Goal: Task Accomplishment & Management: Manage account settings

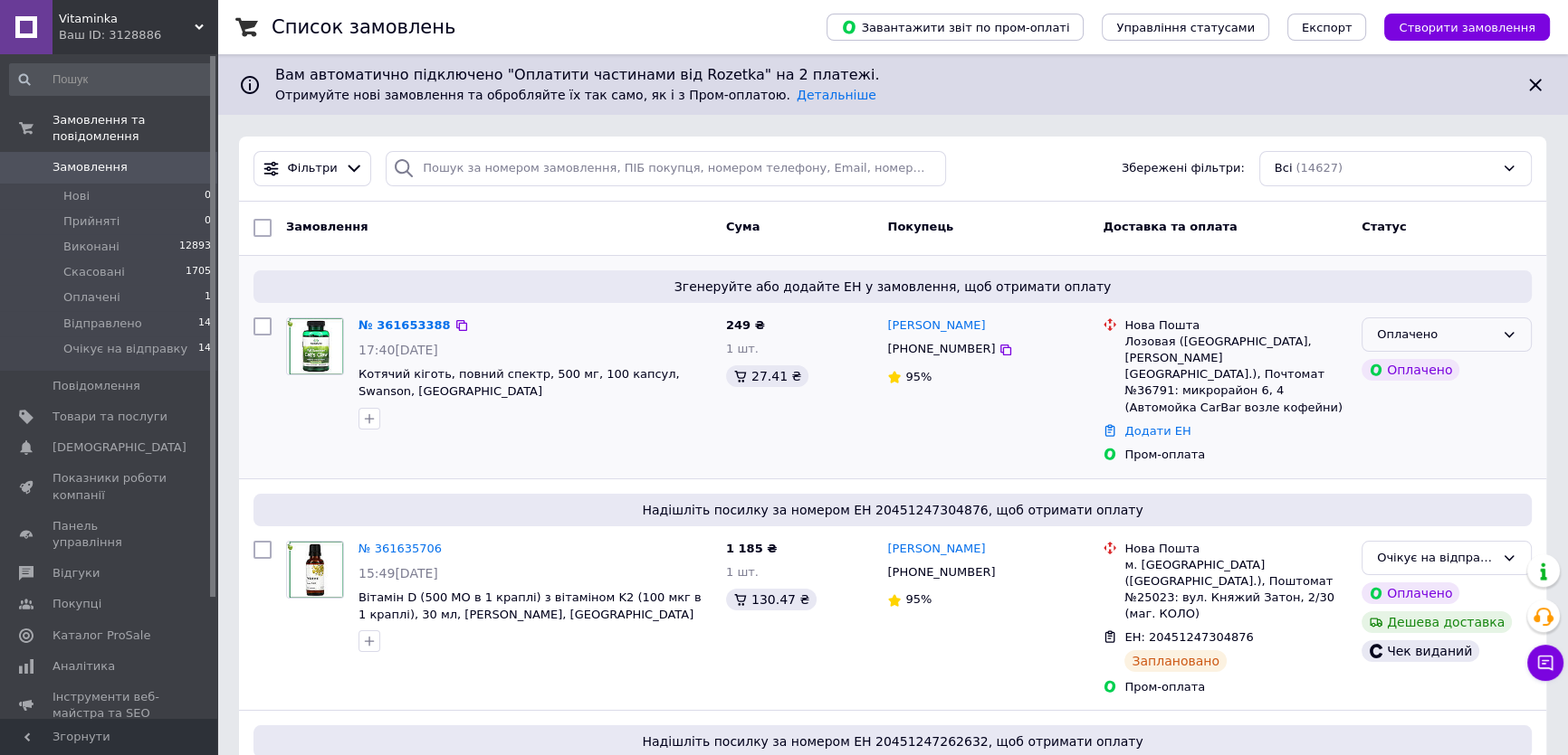
click at [1468, 341] on div "Оплачено" at bounding box center [1435, 336] width 117 height 19
click at [1420, 375] on li "Прийнято" at bounding box center [1446, 372] width 168 height 33
click at [408, 324] on link "№ 361653388" at bounding box center [400, 325] width 83 height 14
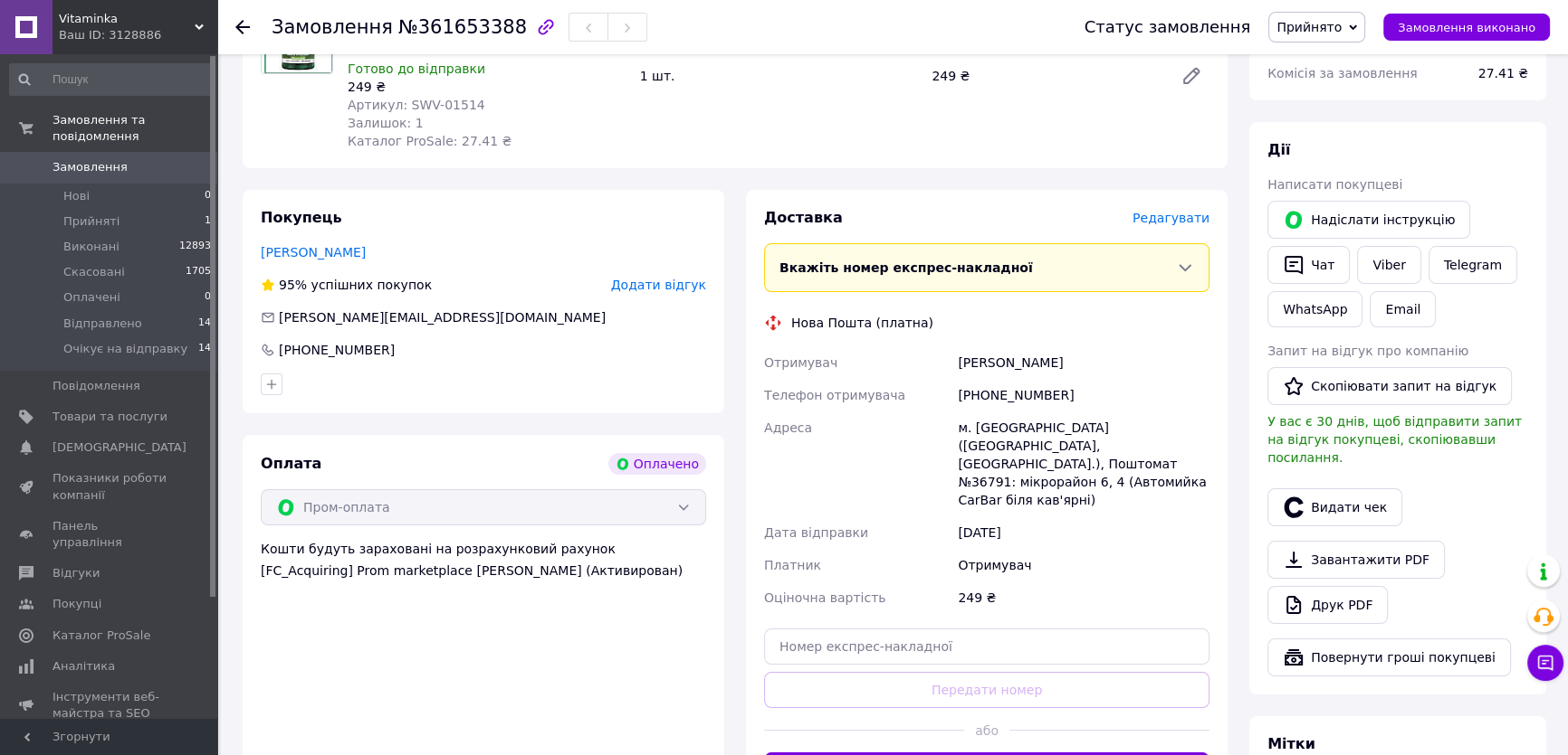
scroll to position [410, 0]
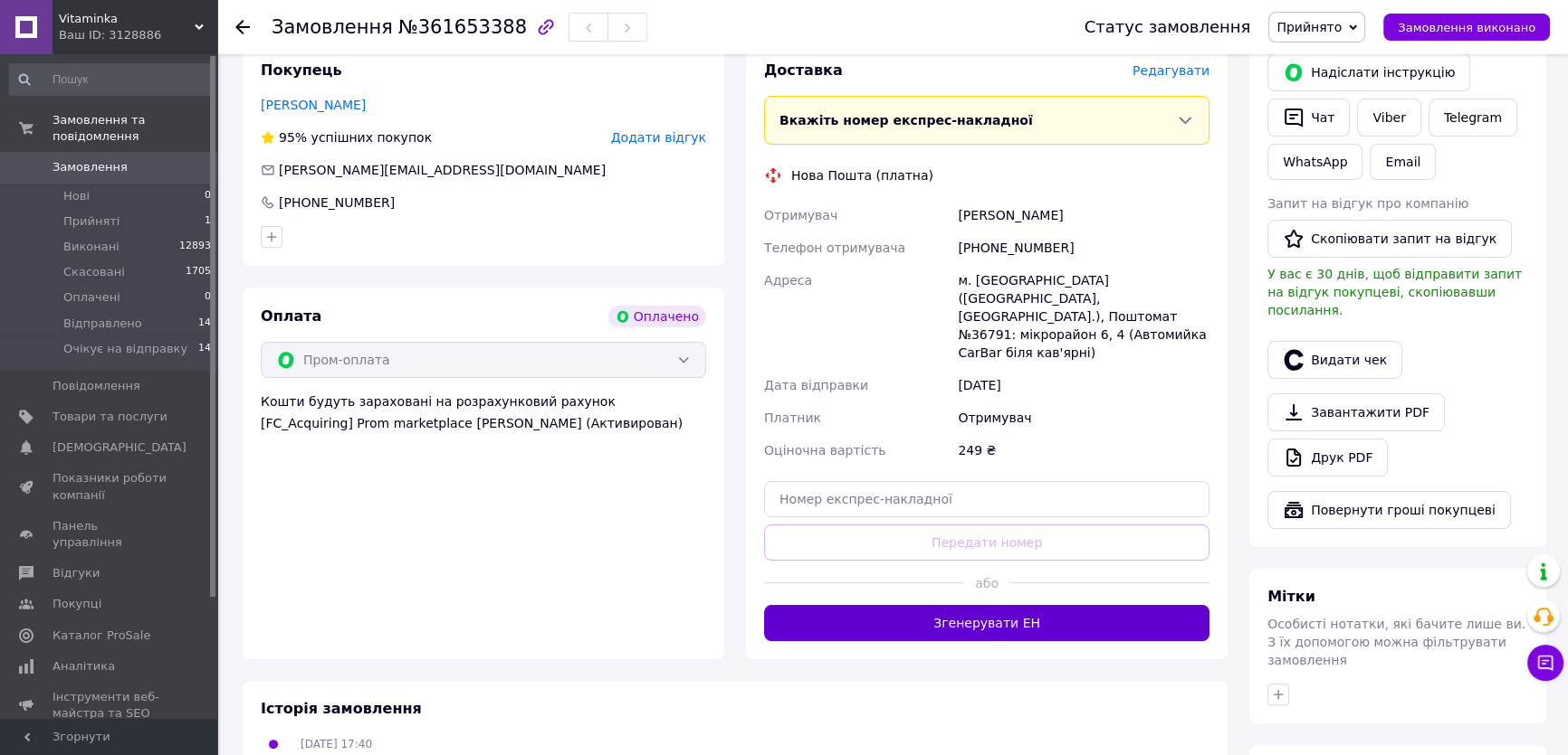
click at [1015, 606] on button "Згенерувати ЕН" at bounding box center [986, 623] width 446 height 36
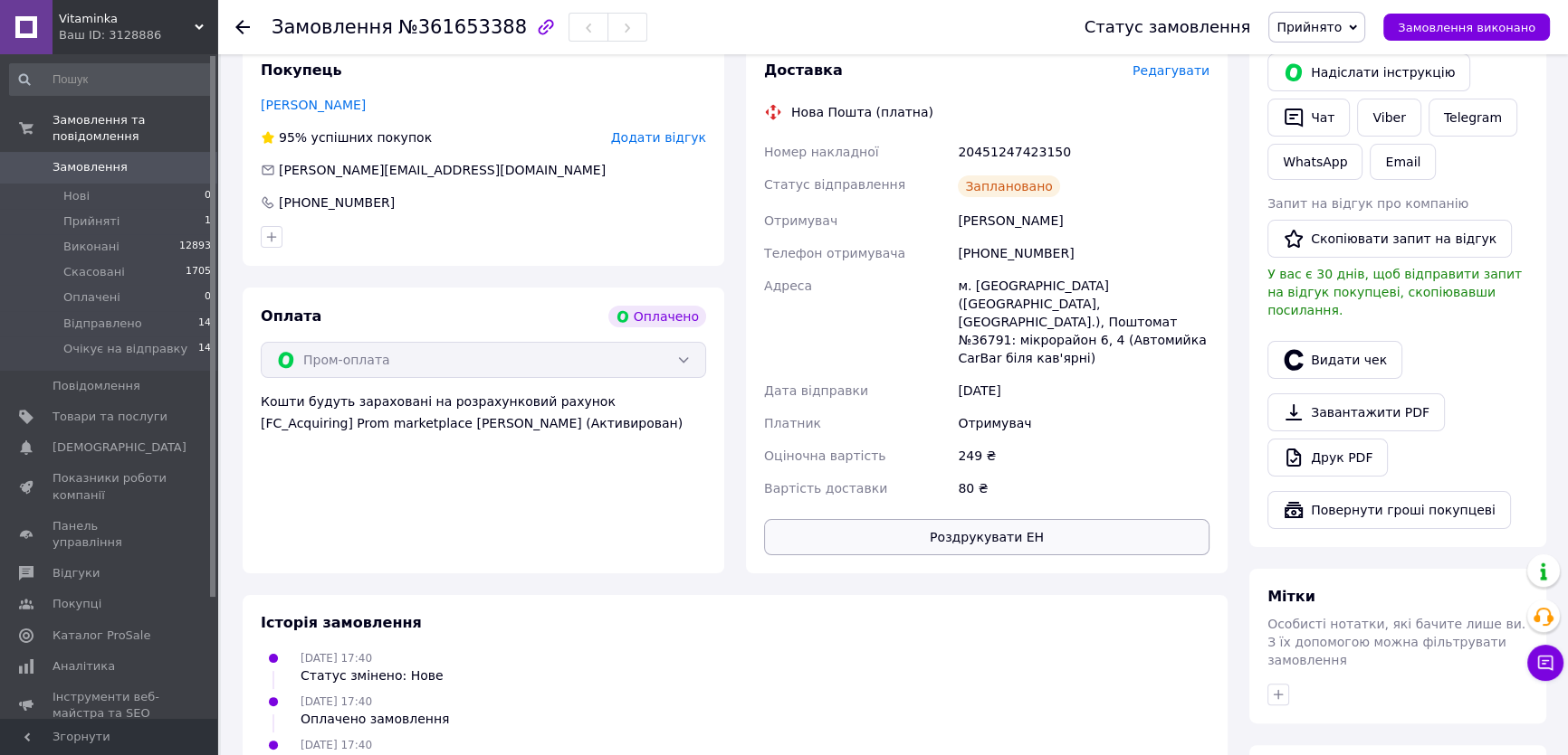
click at [1127, 519] on button "Роздрукувати ЕН" at bounding box center [986, 537] width 446 height 36
drag, startPoint x: 1384, startPoint y: 115, endPoint x: 1313, endPoint y: 163, distance: 85.7
click at [1384, 114] on link "Viber" at bounding box center [1387, 117] width 63 height 38
click at [1375, 111] on link "Viber" at bounding box center [1387, 117] width 63 height 38
click at [1439, 439] on div "Друк PDF" at bounding box center [1397, 457] width 260 height 38
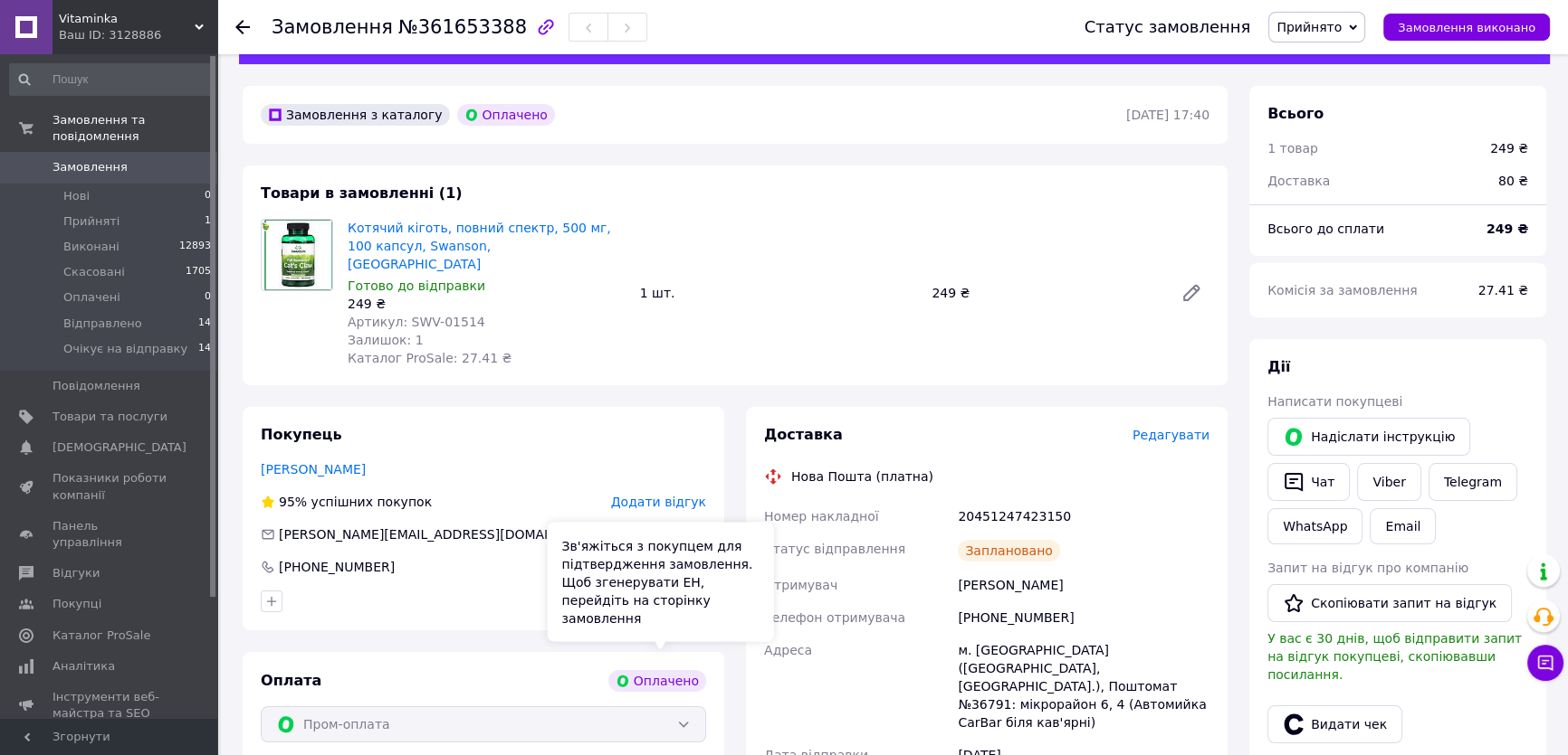
scroll to position [0, 0]
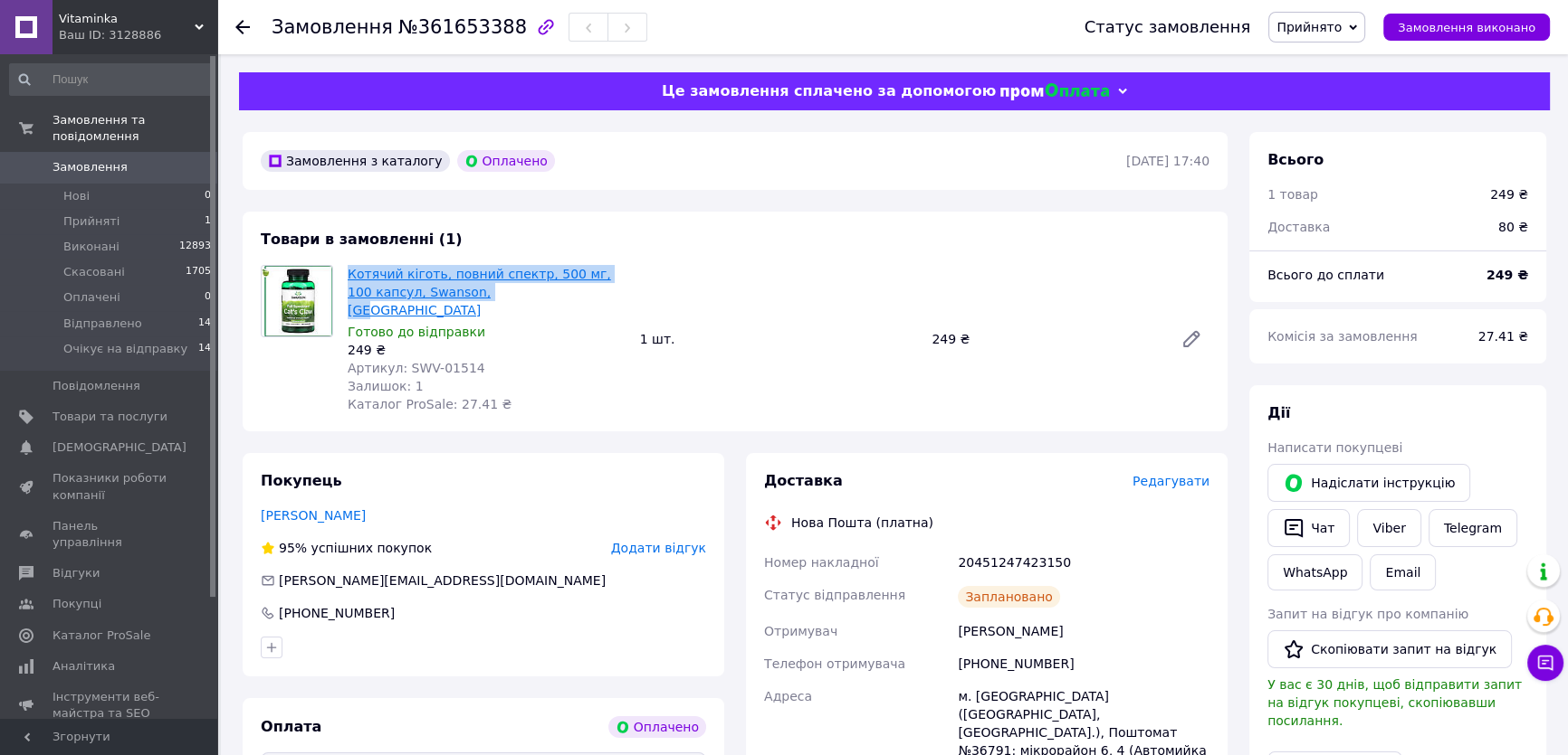
drag, startPoint x: 502, startPoint y: 289, endPoint x: 347, endPoint y: 272, distance: 155.9
click at [348, 272] on span "Котячий кіготь, повний спектр, 500 мг, 100 капсул, Swanson, [GEOGRAPHIC_DATA]" at bounding box center [486, 292] width 278 height 54
copy link "Котячий кіготь, повний спектр, 500 мг, 100 капсул, Swanson, [GEOGRAPHIC_DATA]"
drag, startPoint x: 1396, startPoint y: 386, endPoint x: 1372, endPoint y: 393, distance: 25.0
click at [1396, 386] on div "Дії Написати покупцеві   Надіслати інструкцію   Чат Viber Telegram WhatsApp Ema…" at bounding box center [1397, 672] width 297 height 573
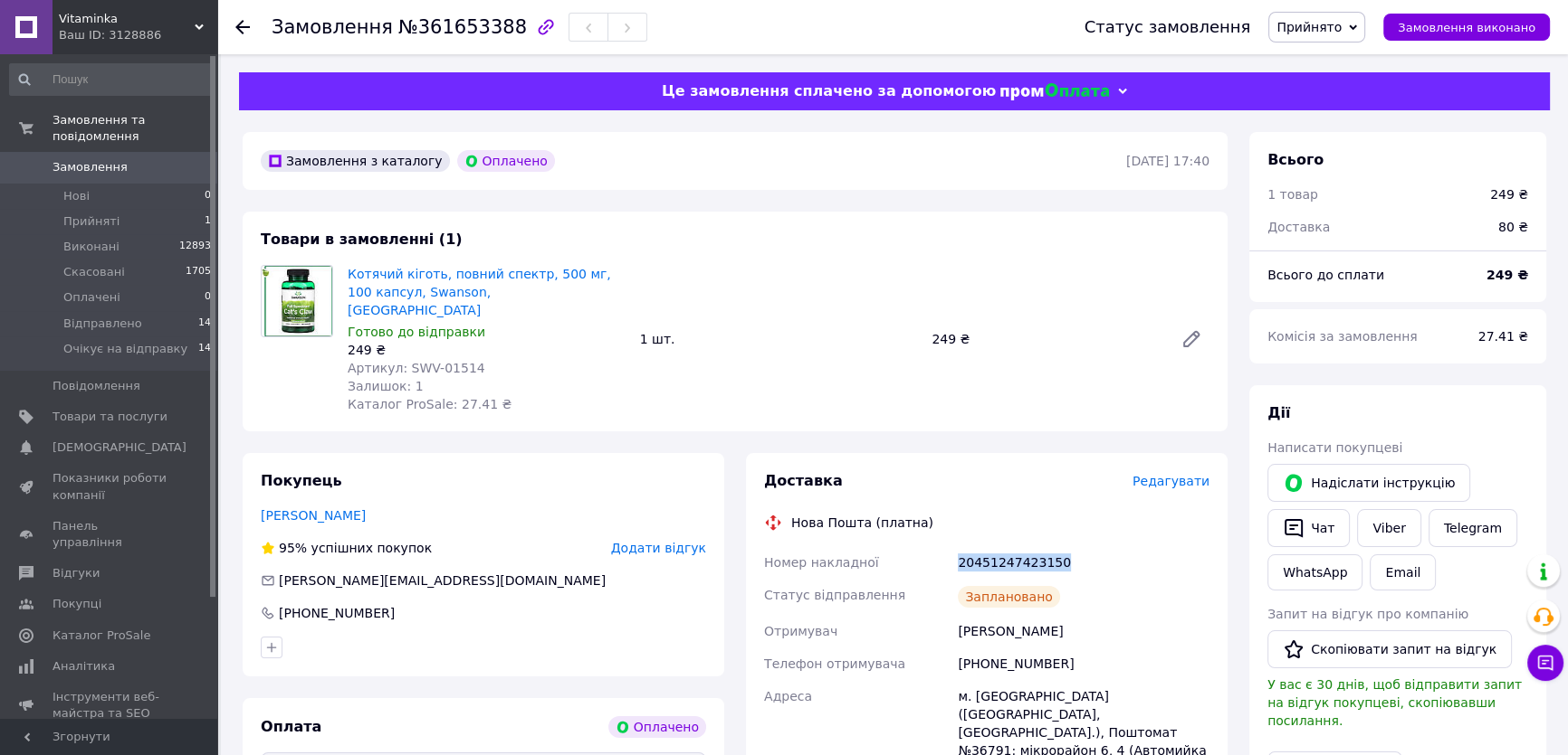
drag, startPoint x: 1056, startPoint y: 543, endPoint x: 958, endPoint y: 547, distance: 98.1
click at [958, 547] on div "20451247423150" at bounding box center [1083, 563] width 259 height 33
copy div "20451247423150"
drag, startPoint x: 1406, startPoint y: 415, endPoint x: 1373, endPoint y: 397, distance: 37.6
click at [1406, 415] on div "Дії" at bounding box center [1397, 413] width 260 height 20
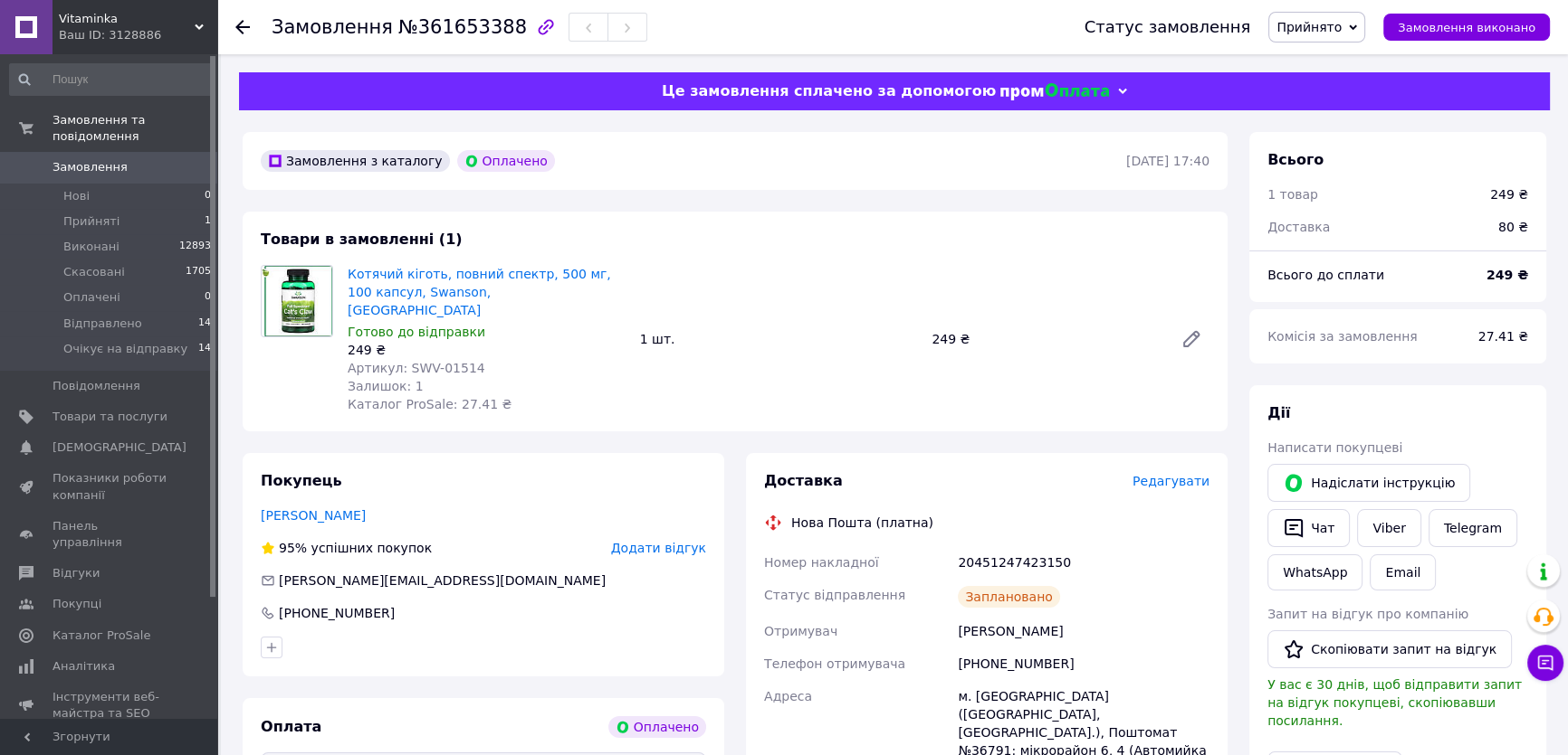
click at [95, 159] on span "Замовлення" at bounding box center [89, 167] width 75 height 16
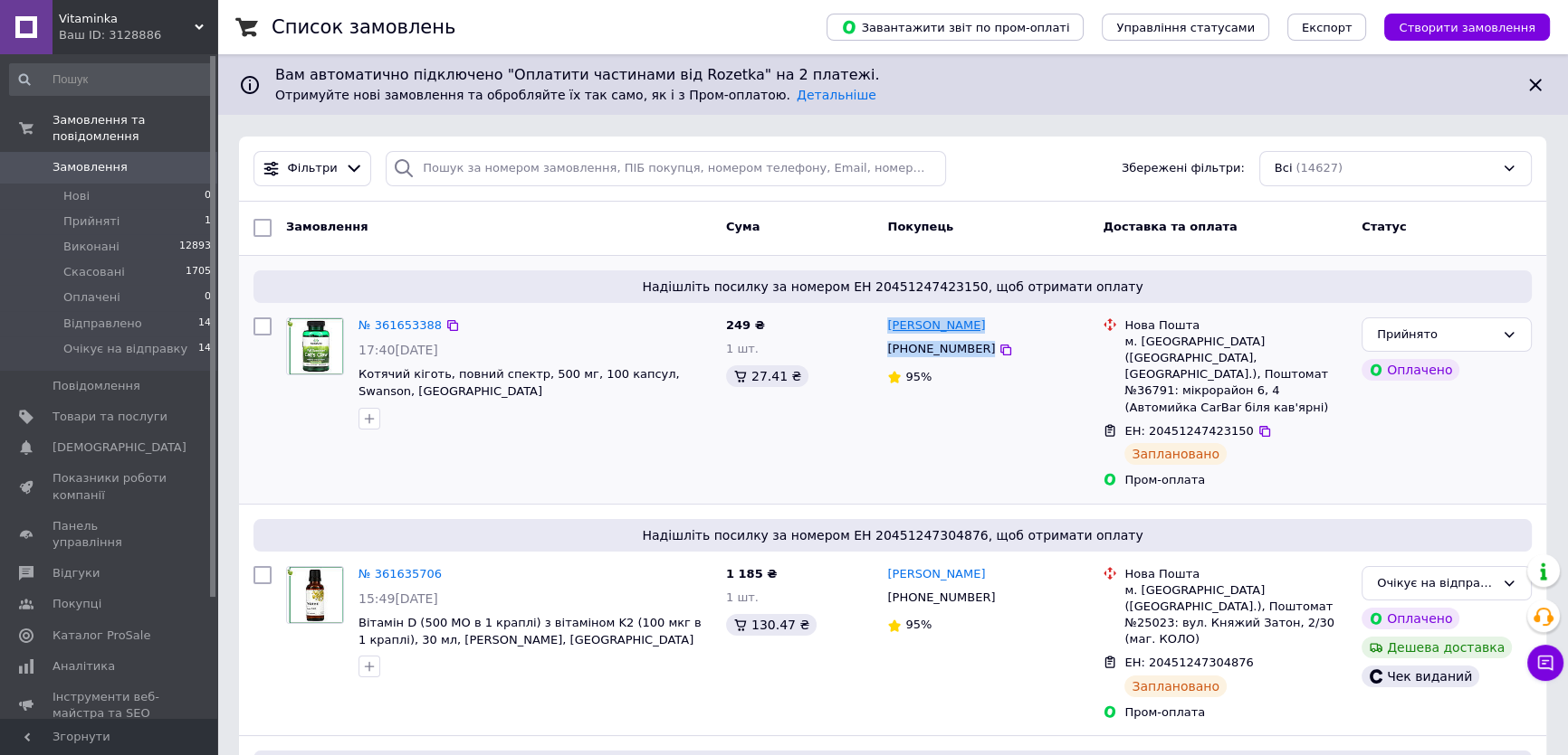
drag, startPoint x: 1014, startPoint y: 345, endPoint x: 889, endPoint y: 322, distance: 127.1
click at [889, 322] on div "Марина Мазанько +380660617812 95%" at bounding box center [987, 404] width 216 height 186
copy div "Марина Мазанько +380660617812"
click at [1479, 338] on div "Прийнято" at bounding box center [1435, 336] width 117 height 19
click at [1432, 496] on li "Очікує на відправку" at bounding box center [1446, 505] width 168 height 33
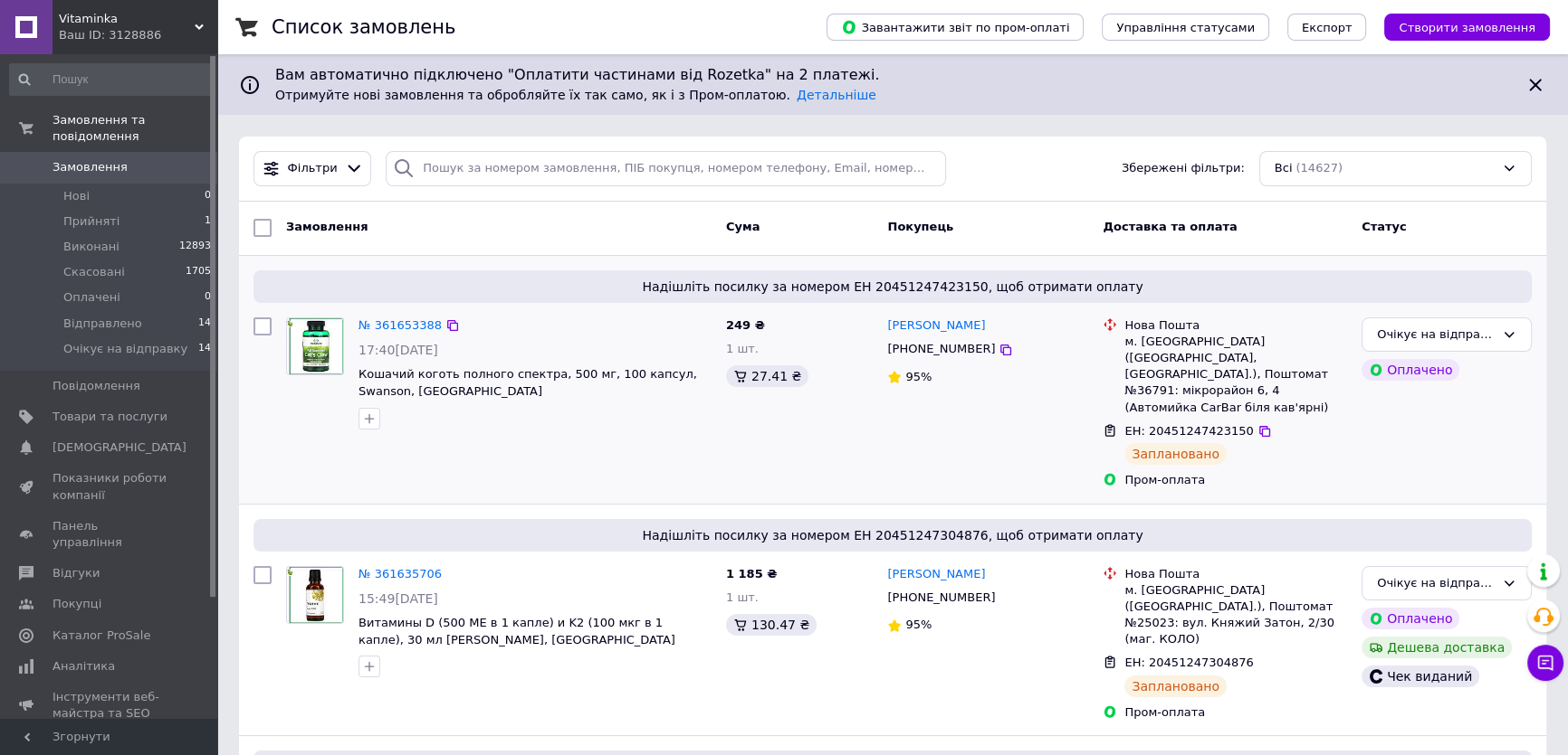
click at [1352, 443] on div "Нова Пошта м. Лозова (Харківська обл., Лозівський р-н.), Поштомат №36791: мікро…" at bounding box center [1224, 404] width 259 height 186
click at [388, 326] on link "№ 361653388" at bounding box center [400, 325] width 83 height 14
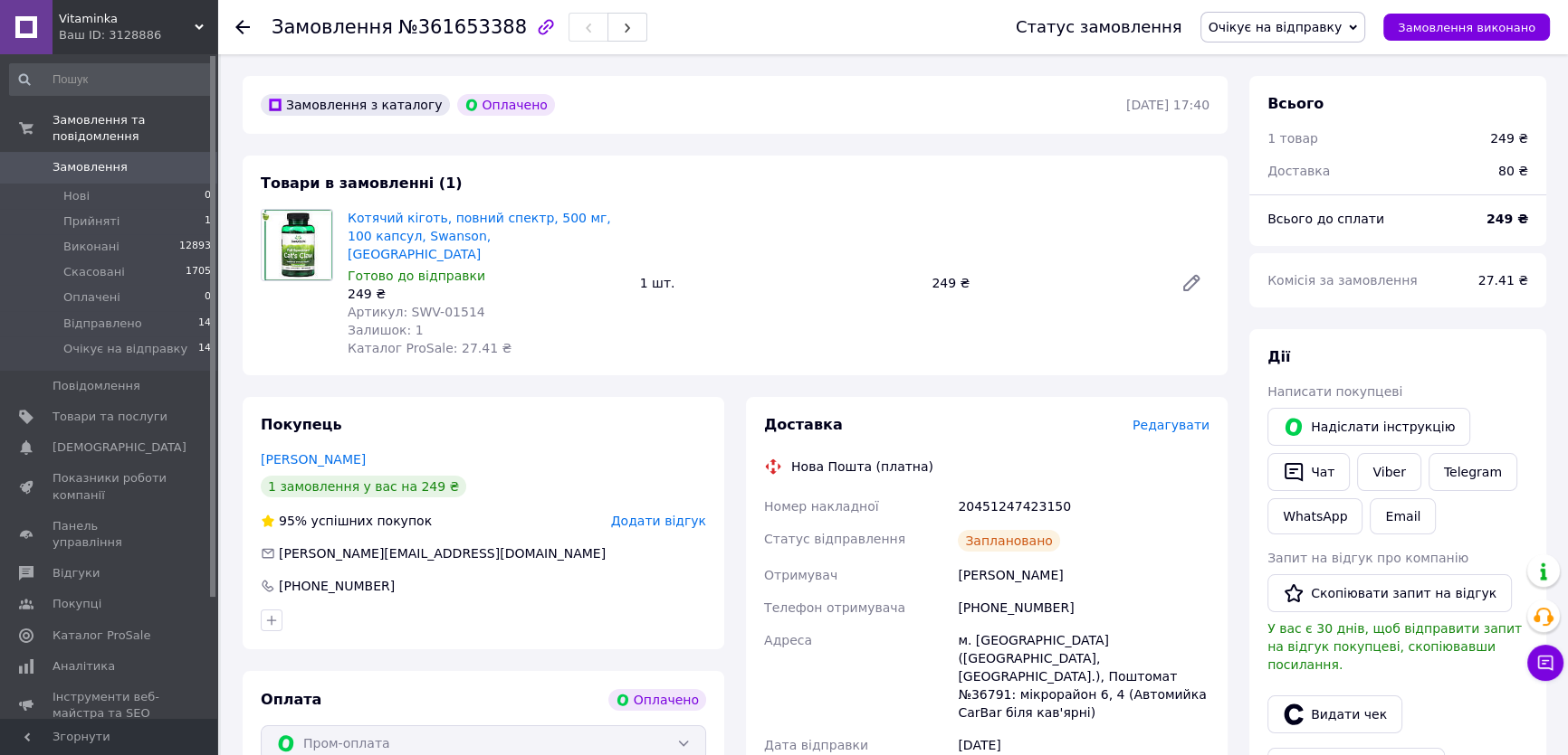
scroll to position [82, 0]
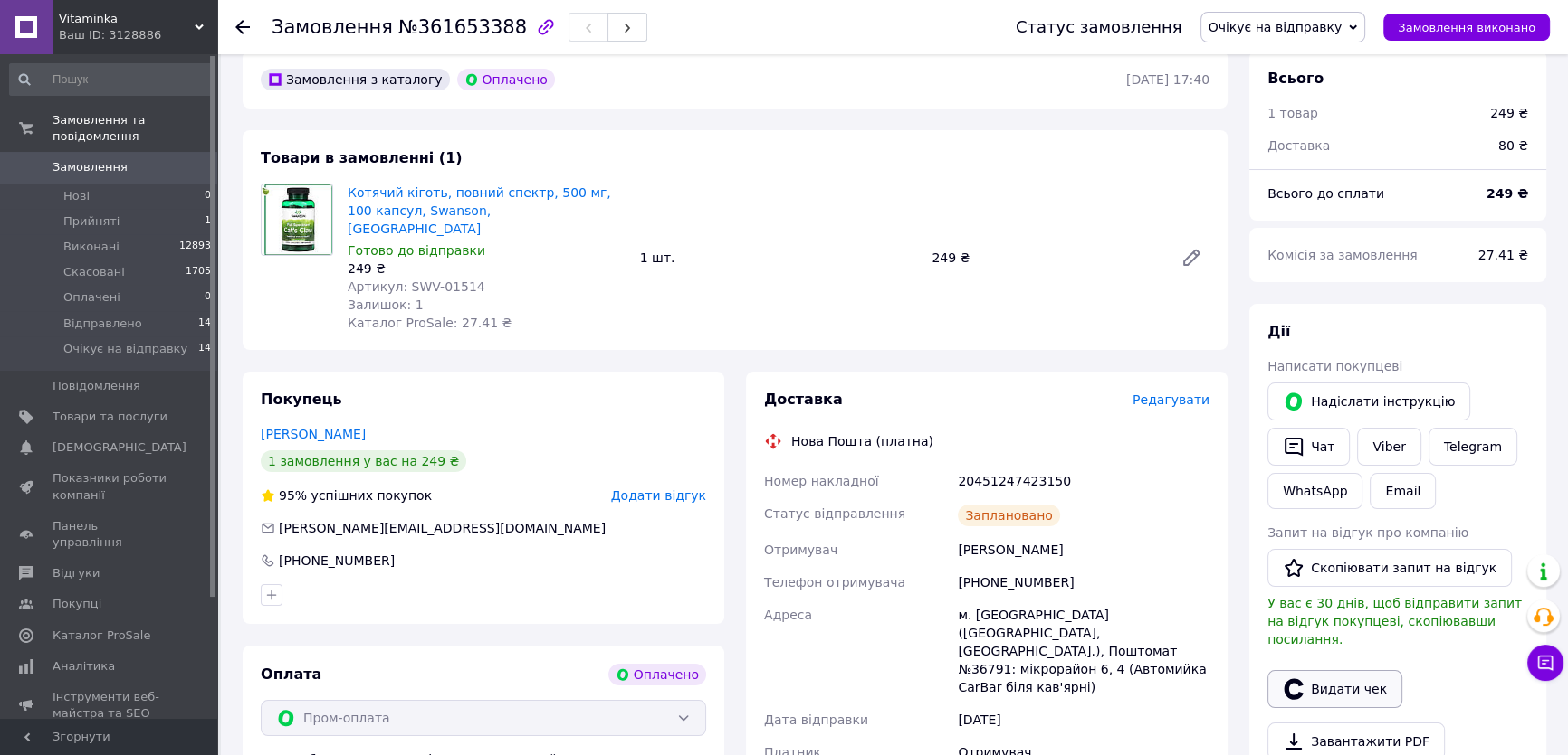
click at [1343, 671] on button "Видати чек" at bounding box center [1334, 689] width 135 height 38
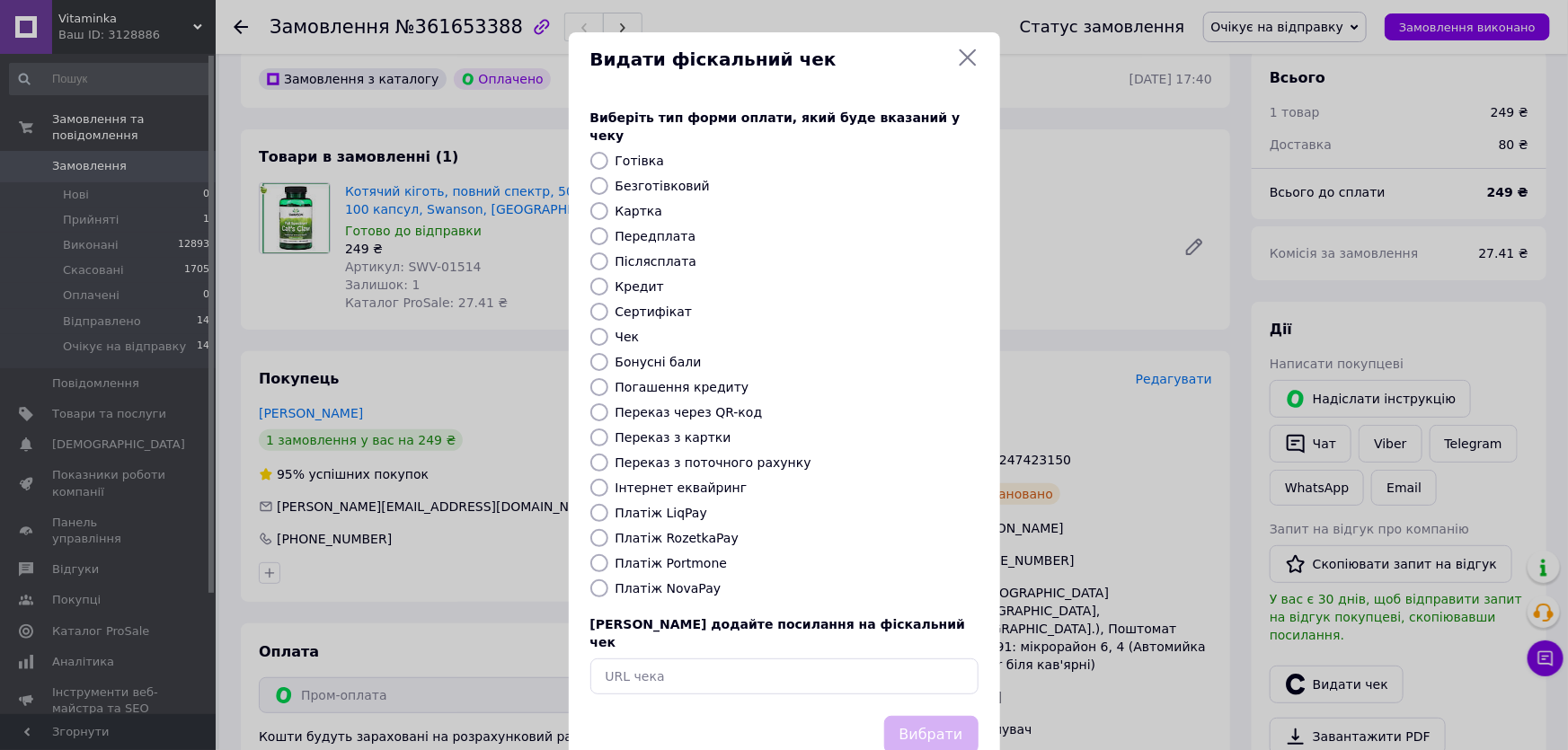
click at [669, 531] on label "Платіж RozetkaPay" at bounding box center [678, 538] width 123 height 14
click at [608, 529] on input "Платіж RozetkaPay" at bounding box center [598, 538] width 18 height 18
radio input "true"
click at [933, 716] on button "Вибрати" at bounding box center [931, 736] width 94 height 39
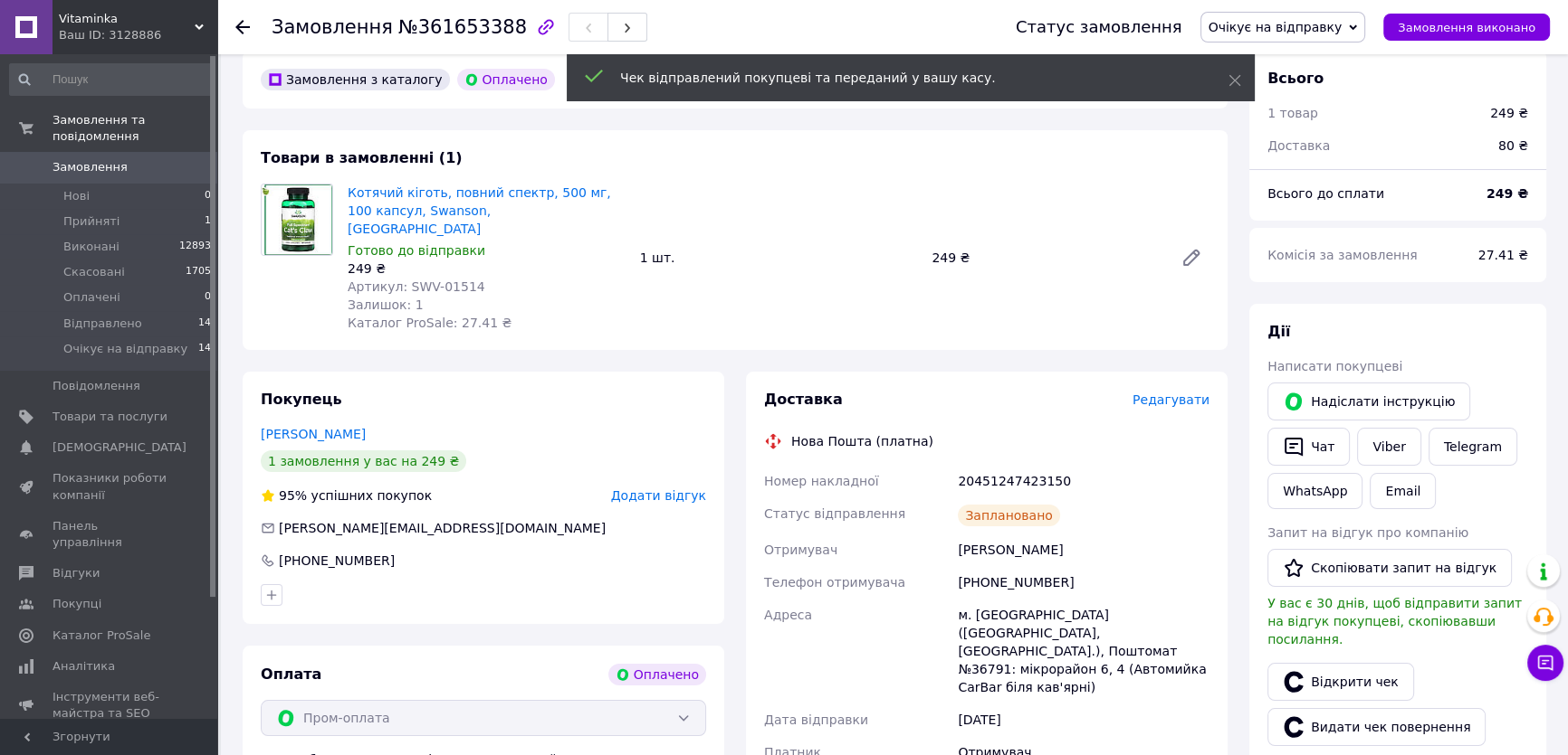
click at [93, 159] on span "Замовлення" at bounding box center [89, 167] width 75 height 16
